Goal: Task Accomplishment & Management: Manage account settings

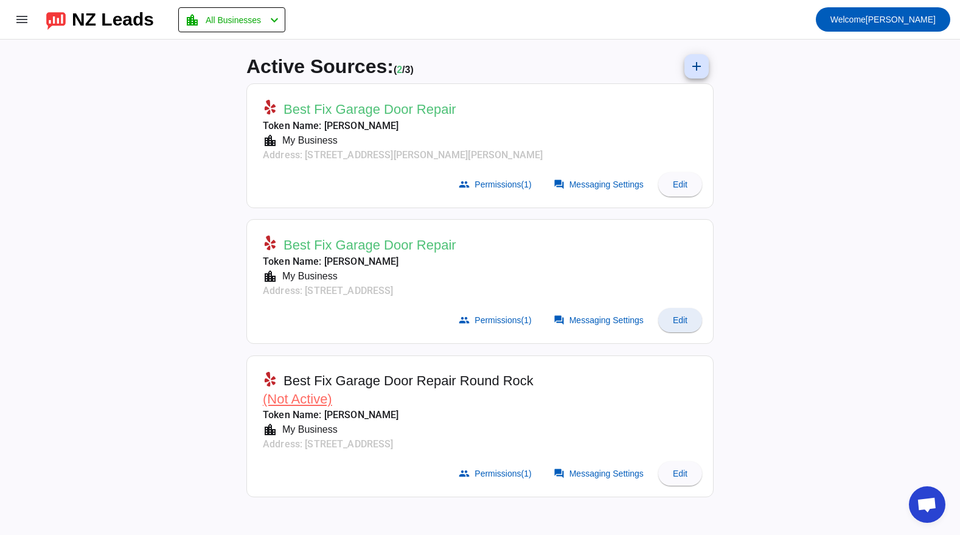
click at [681, 321] on span "Edit" at bounding box center [680, 320] width 15 height 10
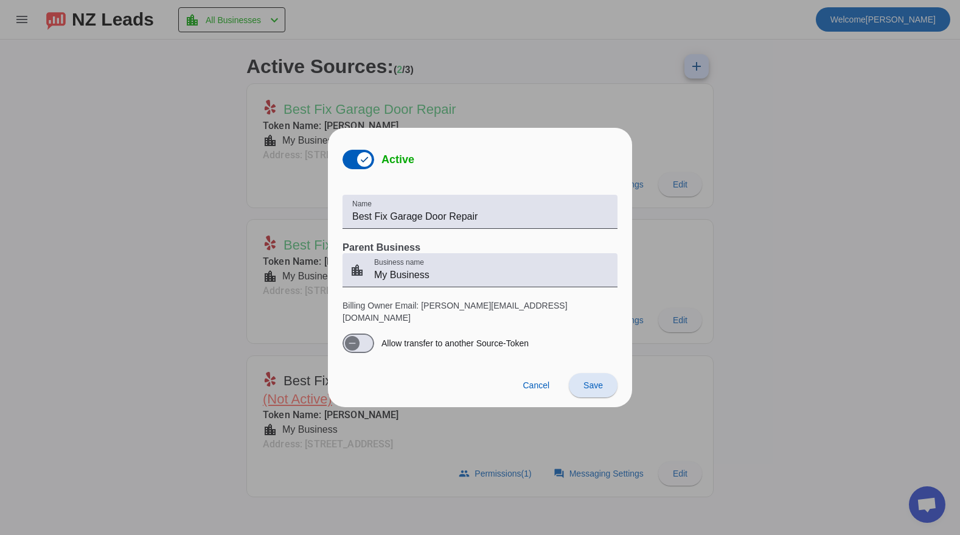
click at [187, 246] on div at bounding box center [480, 267] width 960 height 535
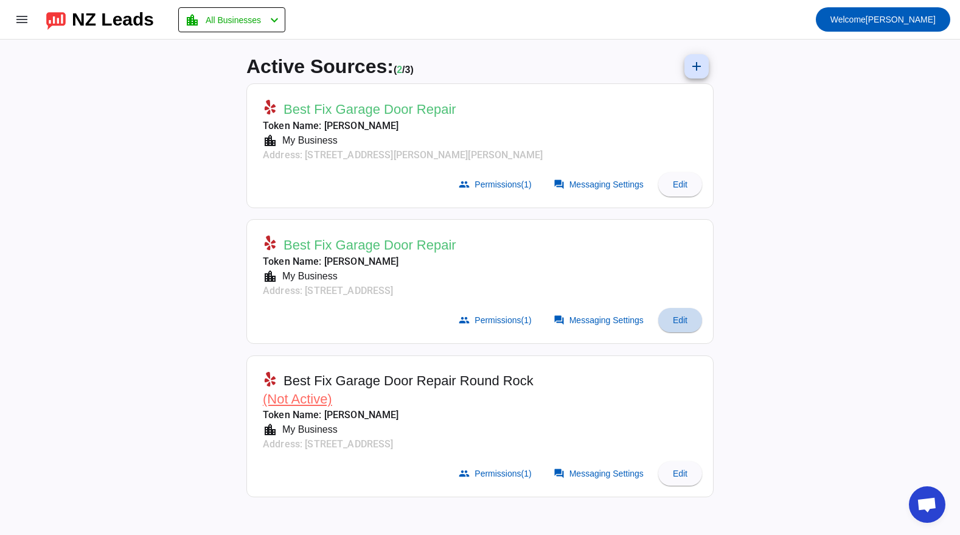
click at [679, 316] on span "Edit" at bounding box center [680, 320] width 15 height 10
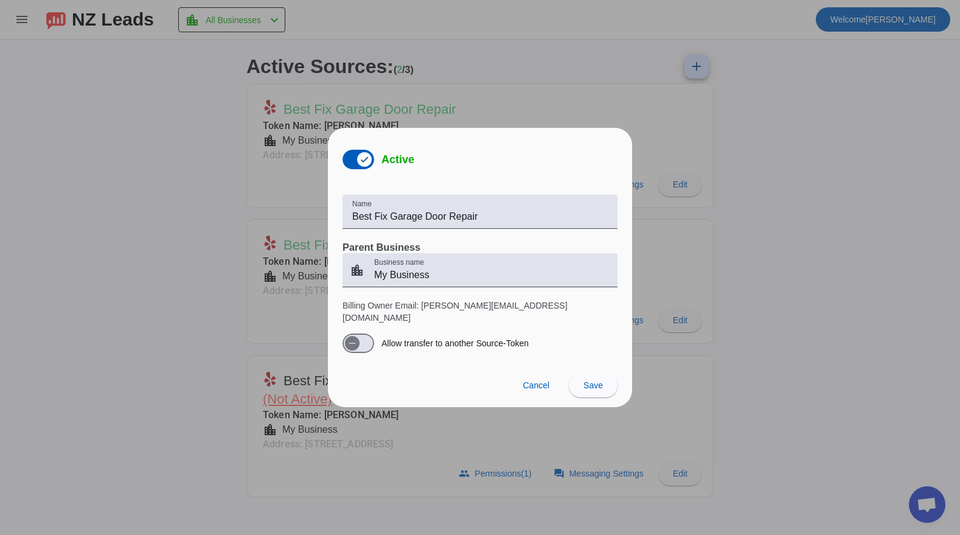
click at [231, 273] on div at bounding box center [480, 267] width 960 height 535
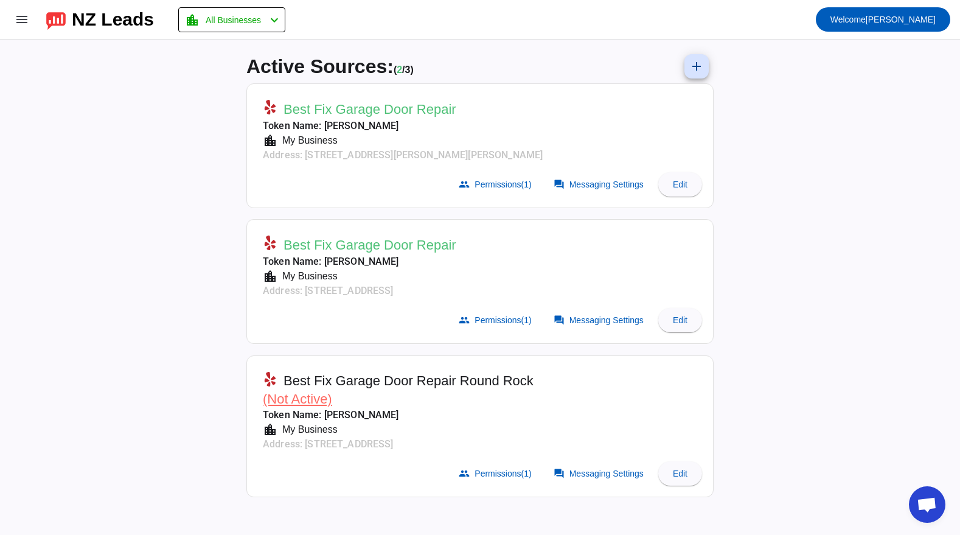
click at [328, 248] on span "Best Fix Garage Door Repair" at bounding box center [369, 245] width 173 height 17
click at [601, 318] on span "Messaging Settings" at bounding box center [606, 320] width 74 height 10
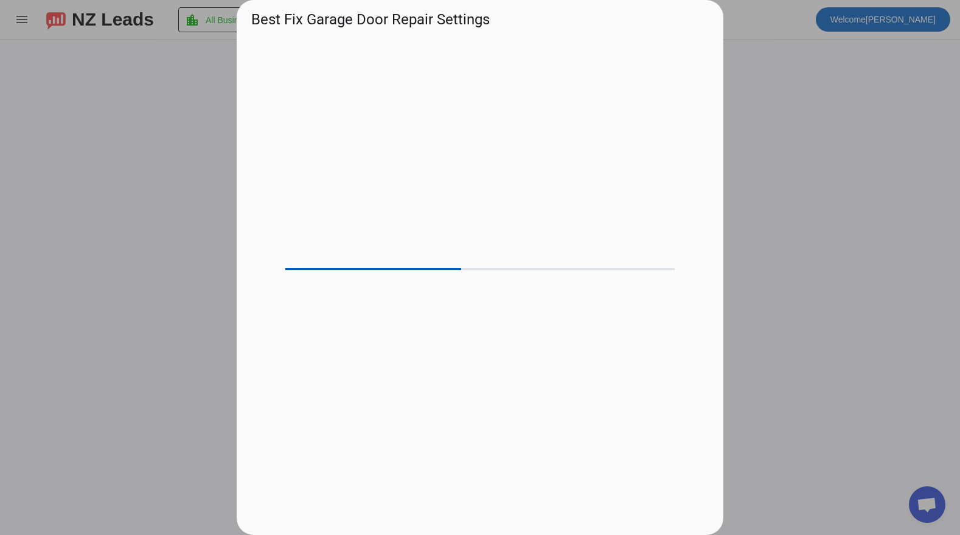
click at [80, 251] on div at bounding box center [480, 267] width 960 height 535
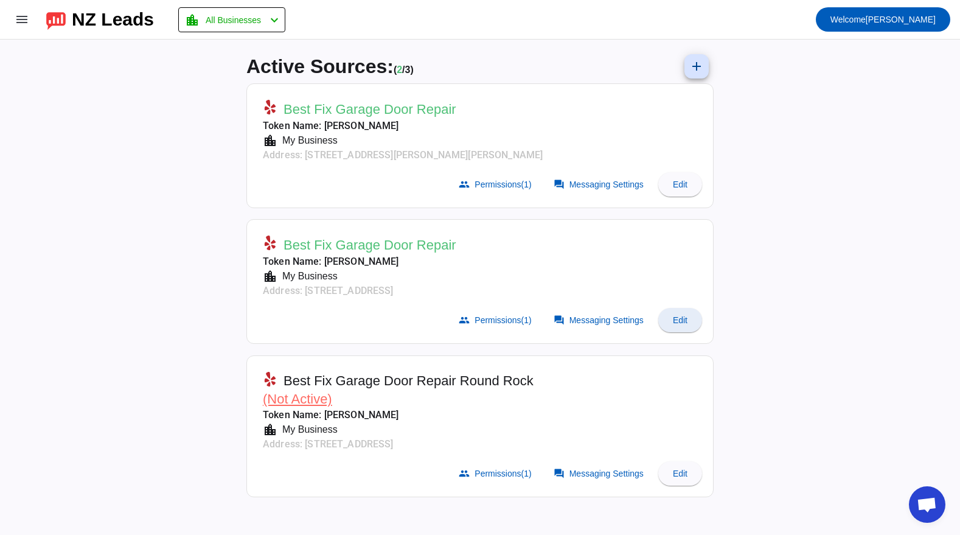
click at [682, 319] on span "Edit" at bounding box center [680, 320] width 15 height 10
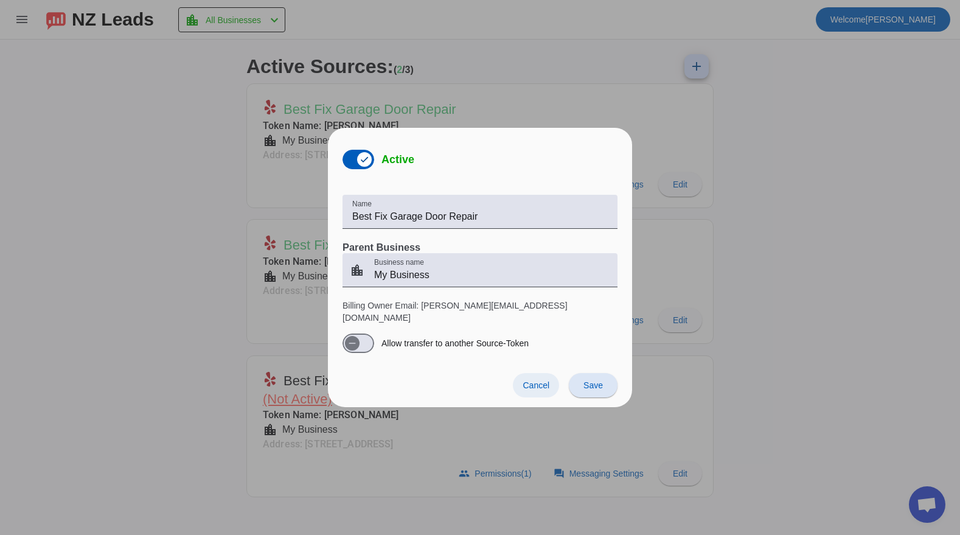
click at [530, 383] on span "Cancel" at bounding box center [535, 385] width 27 height 10
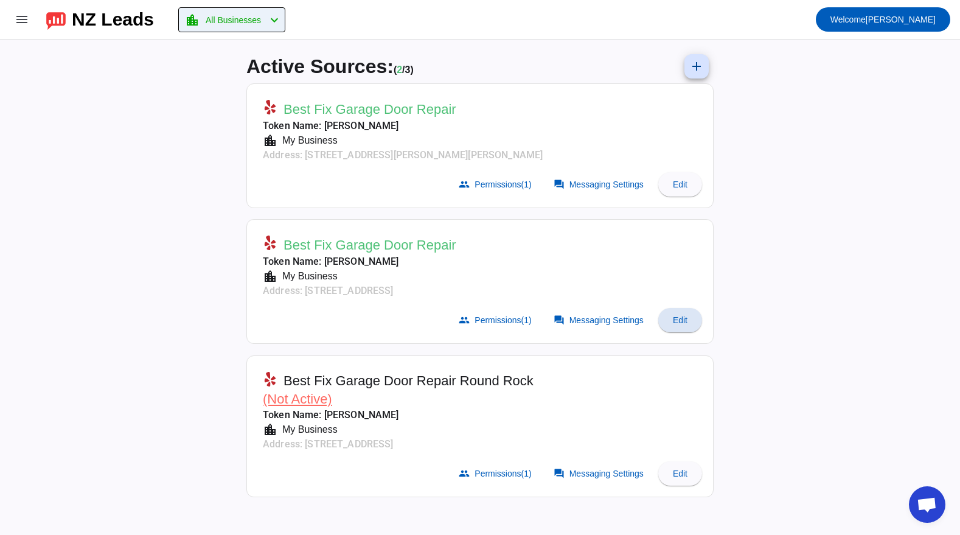
click at [246, 26] on span "All Businesses" at bounding box center [233, 20] width 55 height 17
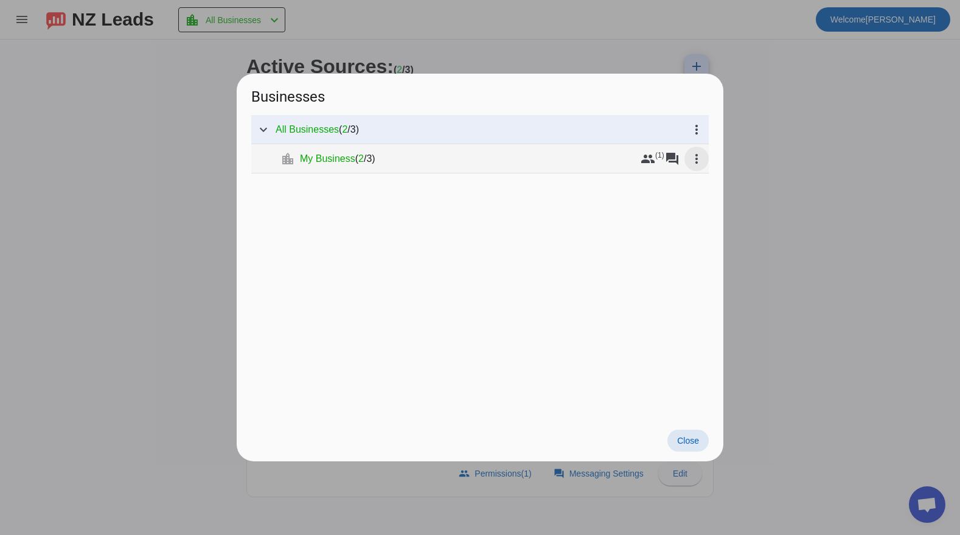
click at [690, 156] on mat-icon "more_vert" at bounding box center [696, 158] width 15 height 15
click at [700, 214] on mat-icon "edit" at bounding box center [699, 219] width 15 height 15
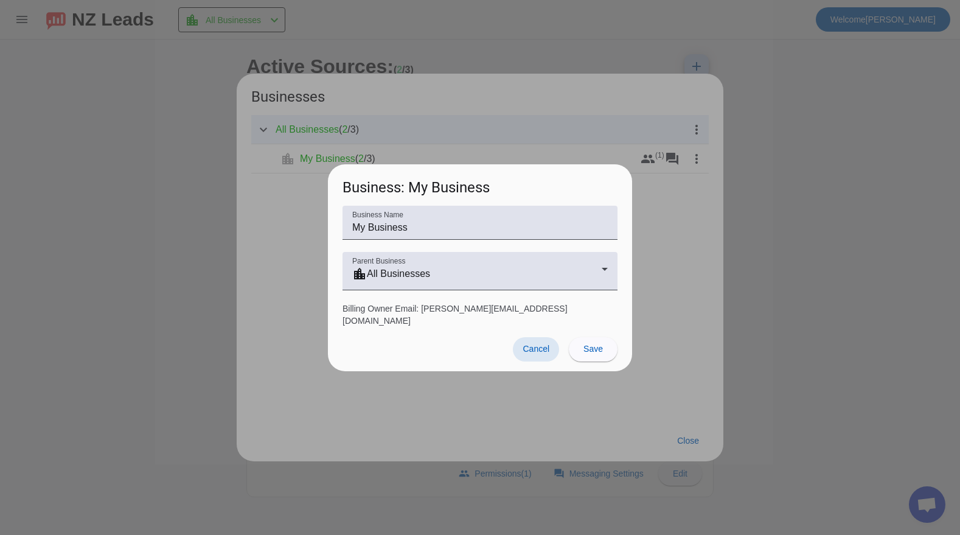
click at [103, 244] on div at bounding box center [480, 267] width 960 height 535
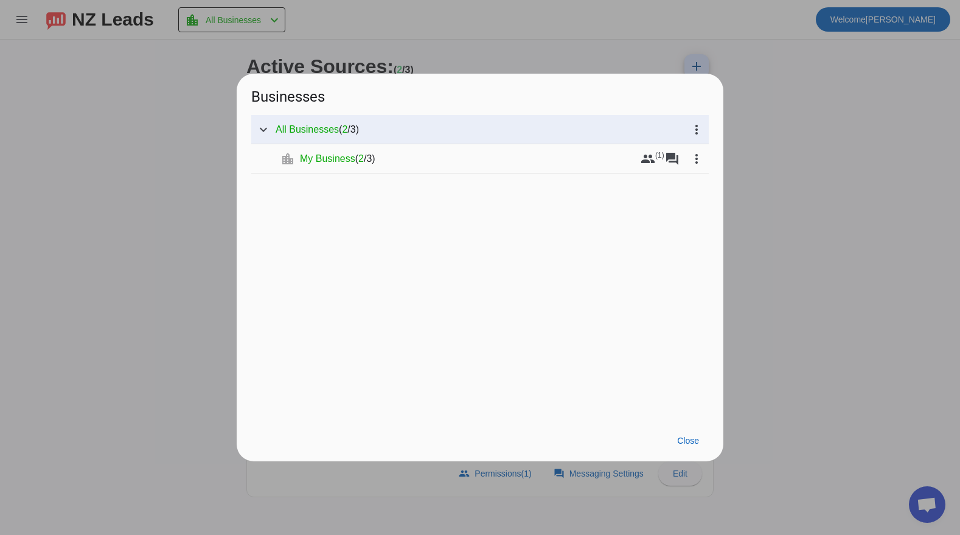
click at [45, 8] on div at bounding box center [480, 267] width 960 height 535
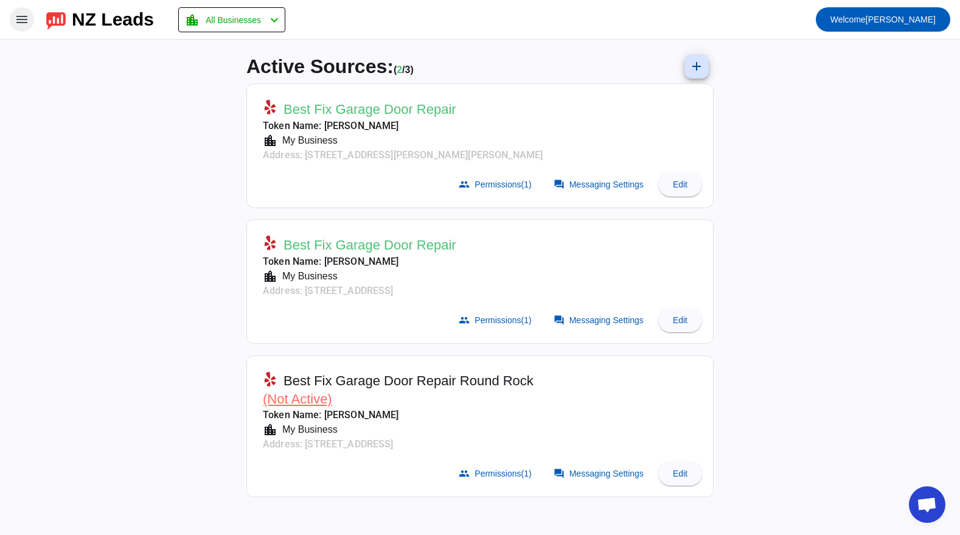
click at [32, 16] on span at bounding box center [21, 19] width 29 height 29
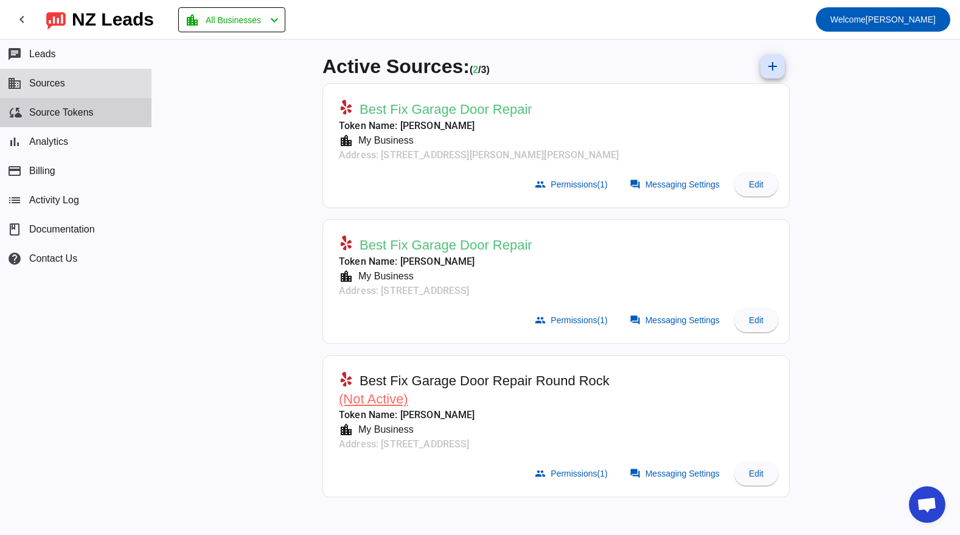
click at [73, 119] on button "cloud_sync Source Tokens" at bounding box center [75, 112] width 151 height 29
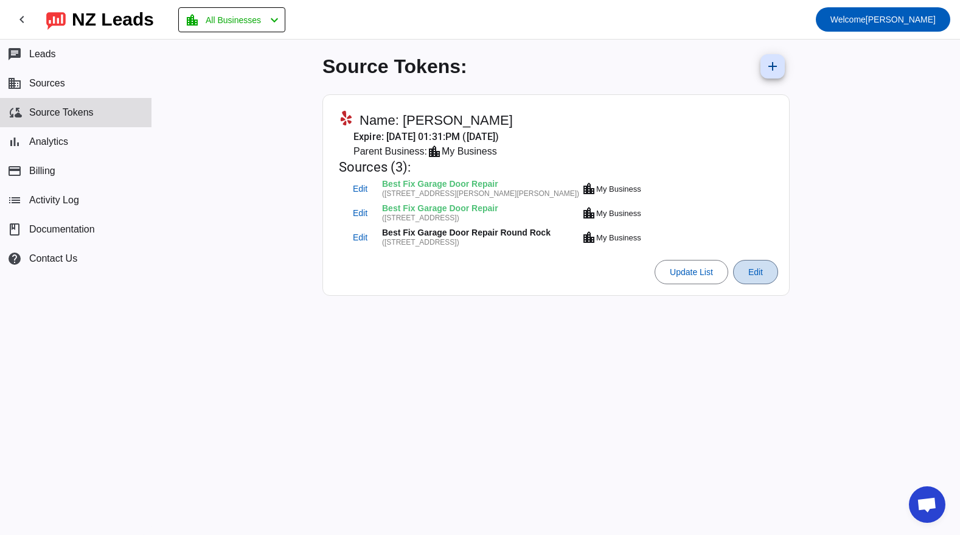
click at [757, 274] on span "Edit" at bounding box center [755, 272] width 15 height 10
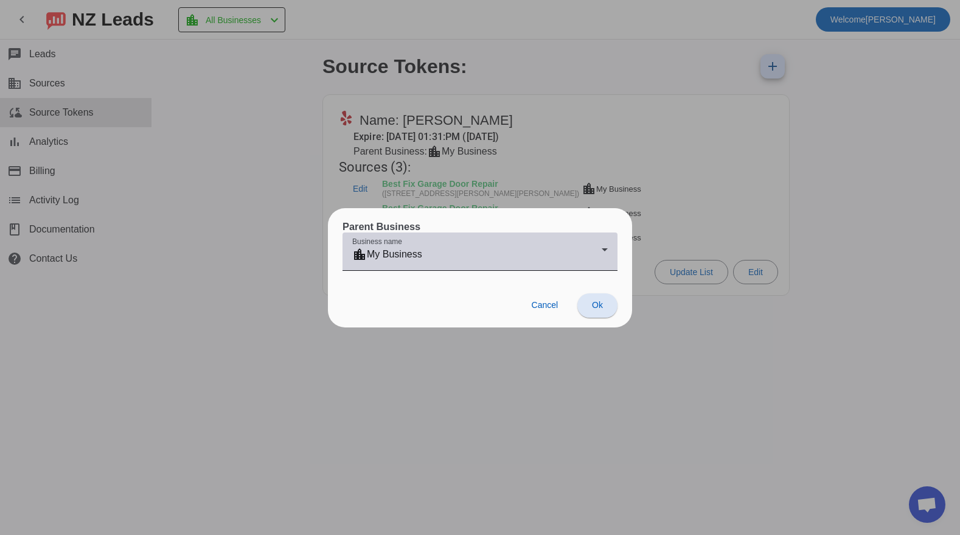
click at [461, 259] on div "location_city My Business" at bounding box center [476, 254] width 249 height 15
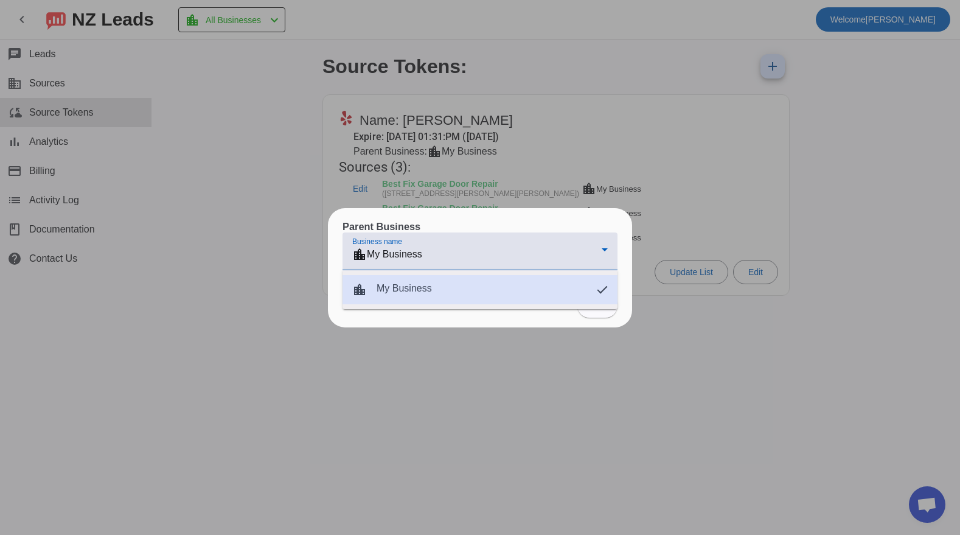
click at [582, 291] on mat-option "location_city My Business" at bounding box center [479, 289] width 275 height 29
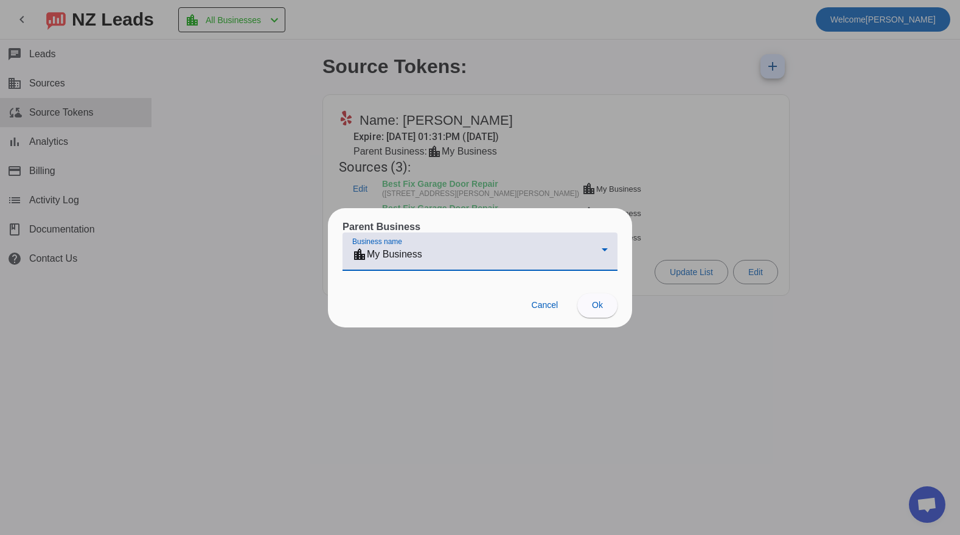
click at [650, 259] on div at bounding box center [480, 267] width 960 height 535
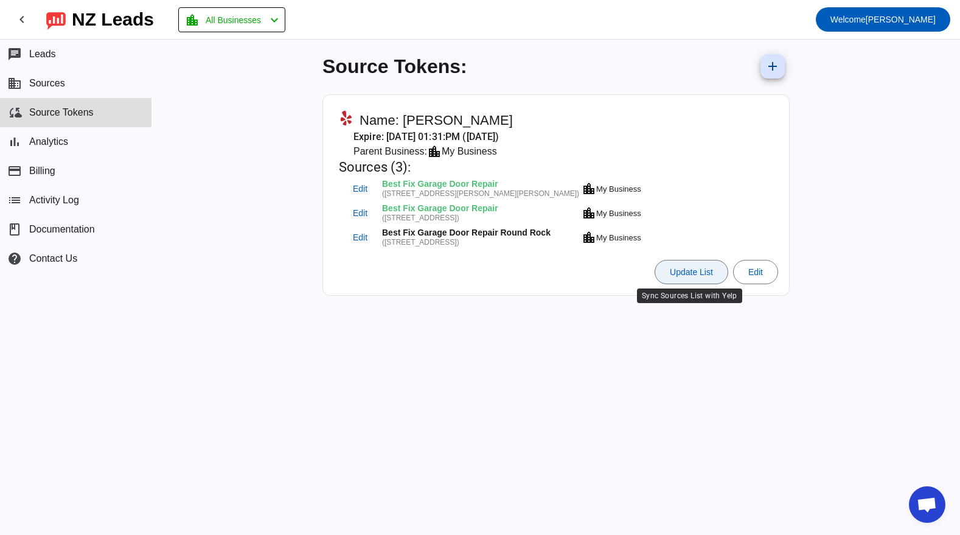
click at [670, 268] on span "Update List" at bounding box center [691, 272] width 43 height 10
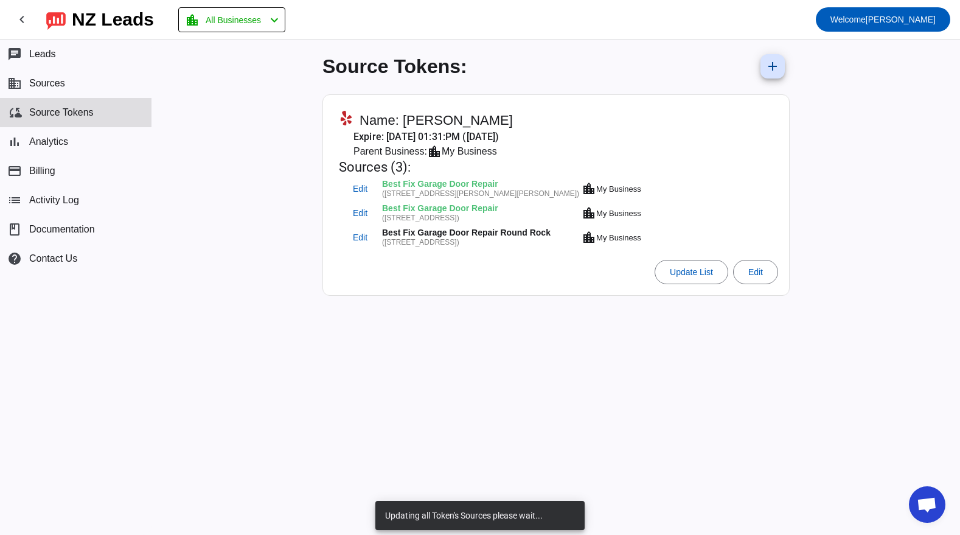
click at [580, 200] on table "Edit Best Fix Garage Door Repair (5309 Wurzbach Rd,Ste 200-11,Leon Valley, TX 7…" at bounding box center [491, 213] width 304 height 74
click at [358, 217] on span "Edit" at bounding box center [360, 213] width 15 height 8
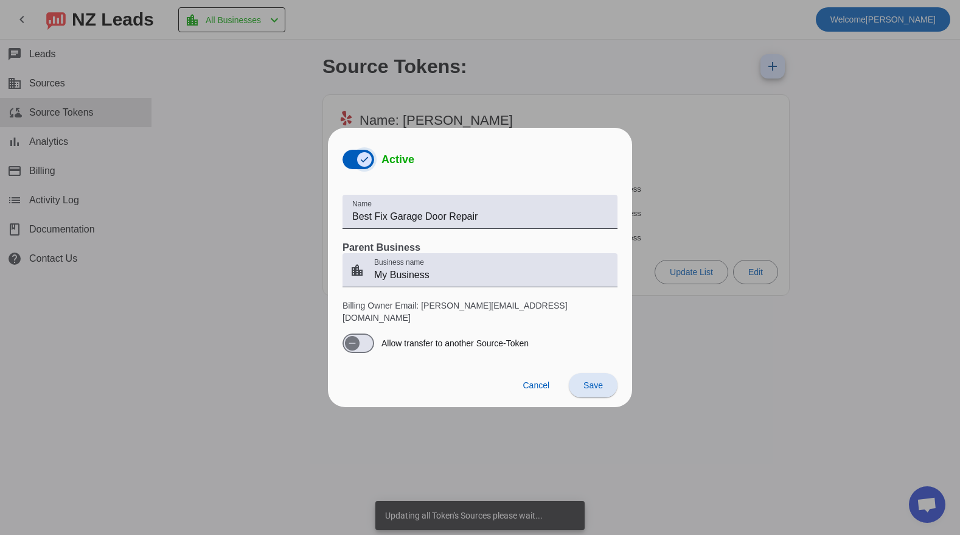
click at [350, 160] on span "button" at bounding box center [358, 159] width 32 height 19
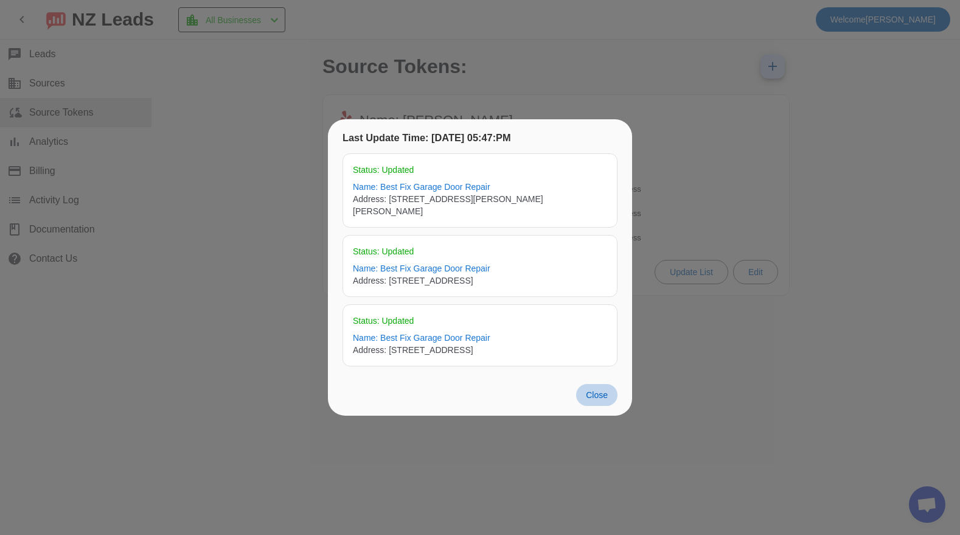
click at [601, 390] on span "Close" at bounding box center [597, 395] width 22 height 10
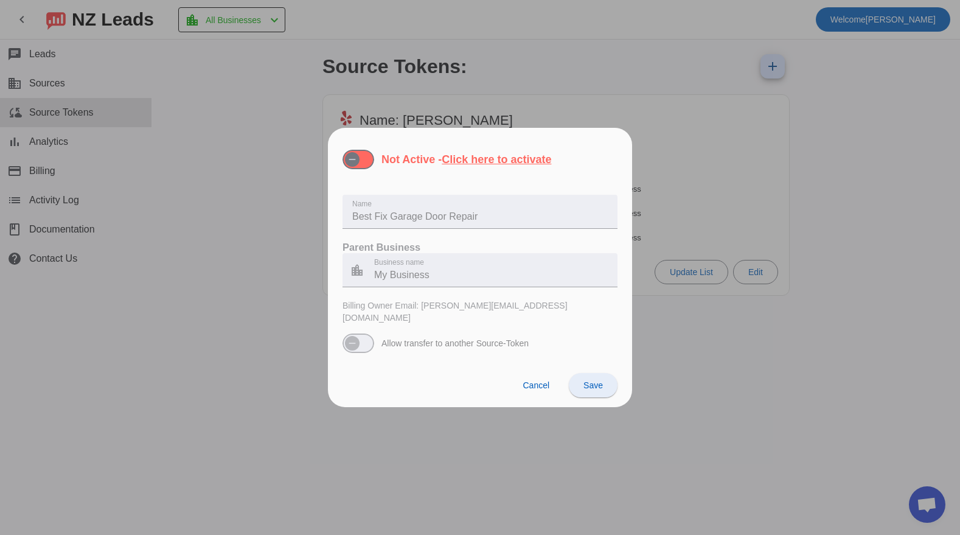
click at [598, 380] on span "Save" at bounding box center [592, 385] width 19 height 10
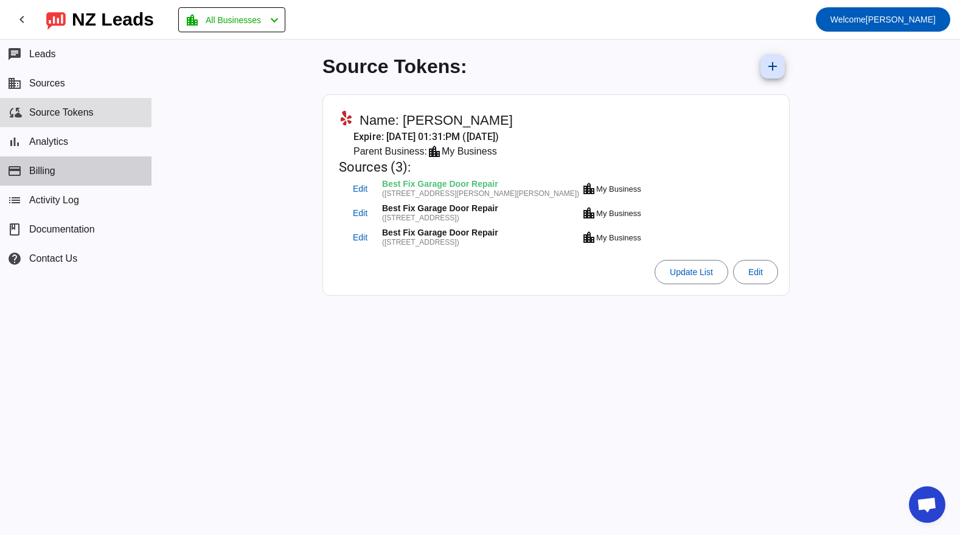
click at [71, 168] on button "payment Billing" at bounding box center [75, 170] width 151 height 29
